Goal: Task Accomplishment & Management: Manage account settings

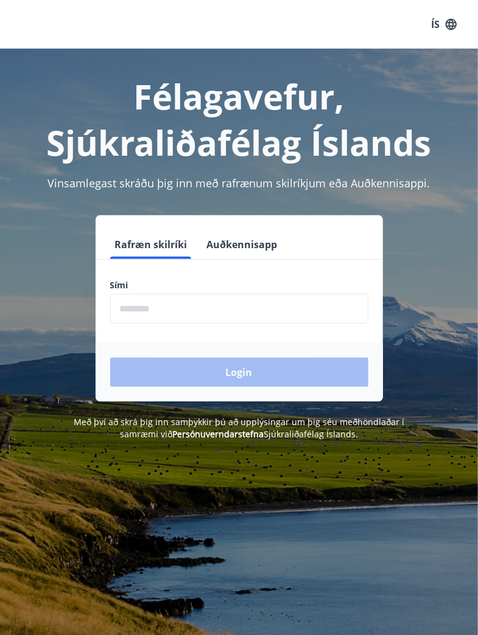
click at [1, 240] on div "Félagavefur, Sjúkraliðafélag Íslands Vinsamlegast skráðu þig inn með rafrænum s…" at bounding box center [239, 245] width 478 height 392
click at [5, 291] on div "Félagavefur, Sjúkraliðafélag Íslands Vinsamlegast skráðu þig inn með rafrænum s…" at bounding box center [239, 245] width 478 height 392
click at [265, 376] on div "Login" at bounding box center [239, 372] width 287 height 58
click at [251, 386] on div "Login" at bounding box center [239, 372] width 287 height 58
click at [276, 383] on div "Login" at bounding box center [239, 372] width 287 height 58
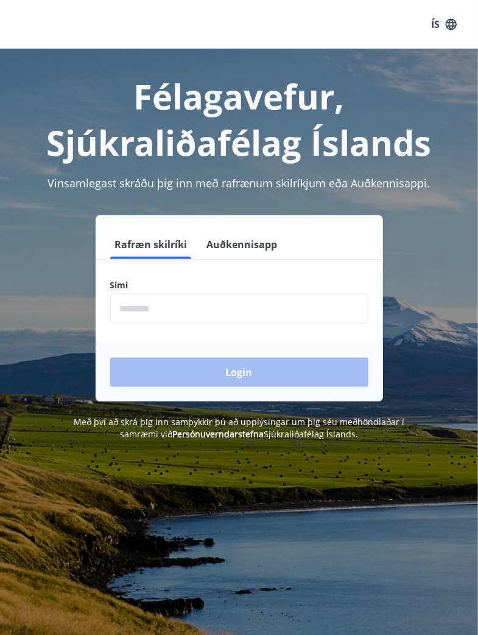
click at [269, 379] on div "Login" at bounding box center [239, 372] width 287 height 58
click at [270, 360] on div "Login" at bounding box center [239, 372] width 287 height 58
click at [315, 484] on div "Félagavefur, Sjúkraliðafélag Íslands Vinsamlegast skráðu þig inn með rafrænum s…" at bounding box center [239, 366] width 478 height 635
click at [5, 308] on div "Félagavefur, Sjúkraliðafélag Íslands Vinsamlegast skráðu þig inn með rafrænum s…" at bounding box center [239, 245] width 478 height 392
click at [5, 217] on div "Félagavefur, Sjúkraliðafélag Íslands Vinsamlegast skráðu þig inn með rafrænum s…" at bounding box center [239, 245] width 478 height 392
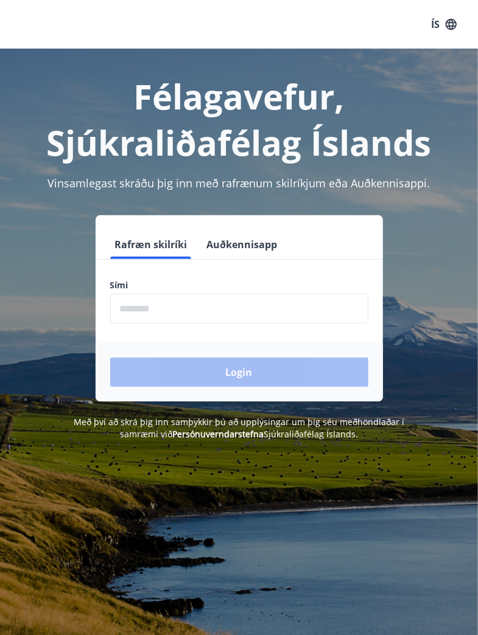
click at [2, 309] on div "Félagavefur, Sjúkraliðafélag Íslands Vinsamlegast skráðu þig inn með rafrænum s…" at bounding box center [239, 245] width 478 height 392
click at [194, 303] on input "phone" at bounding box center [239, 309] width 258 height 30
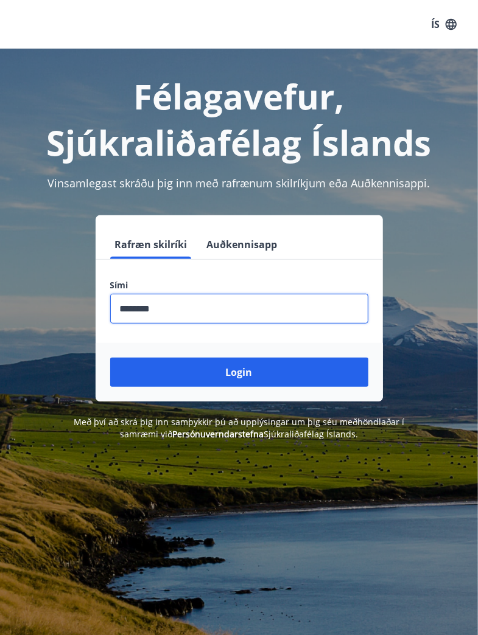
type input "********"
click at [259, 377] on button "Login" at bounding box center [239, 372] width 258 height 29
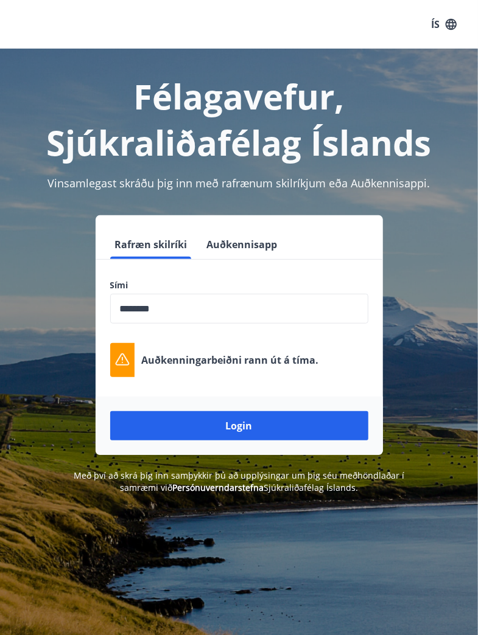
click at [251, 427] on button "Login" at bounding box center [239, 425] width 258 height 29
click at [250, 423] on button "Login" at bounding box center [239, 425] width 258 height 29
click at [369, 230] on div "Rafræn skilríki Auðkennisapp" at bounding box center [239, 244] width 287 height 29
